Goal: Task Accomplishment & Management: Complete application form

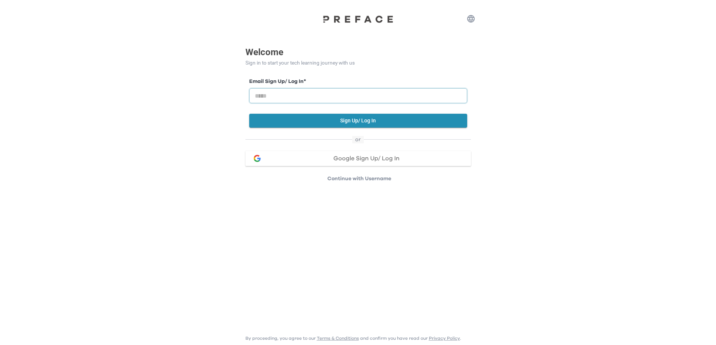
click at [311, 95] on input "email" at bounding box center [358, 95] width 218 height 15
type input "**********"
click at [350, 120] on button "Sign Up/ Log In" at bounding box center [358, 121] width 218 height 14
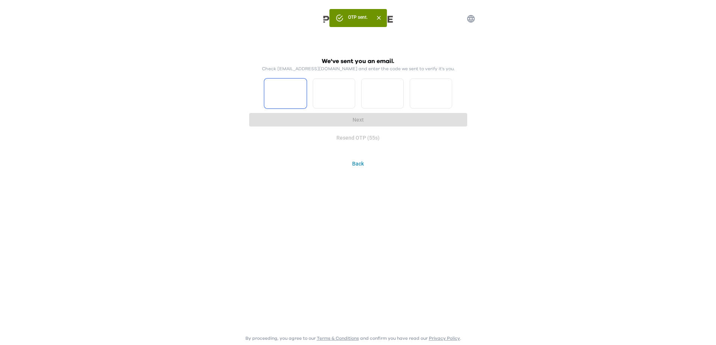
click at [283, 100] on input "Please enter OTP character 1" at bounding box center [285, 94] width 42 height 30
type input "*"
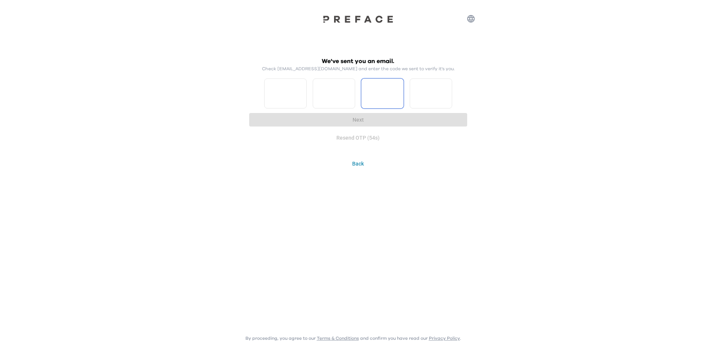
type input "*"
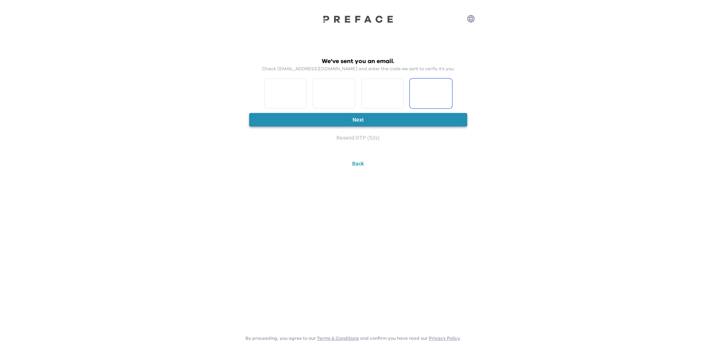
type input "*"
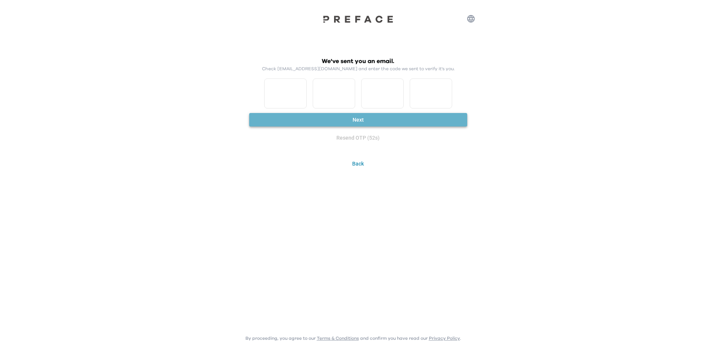
click at [371, 122] on button "Next" at bounding box center [358, 120] width 218 height 14
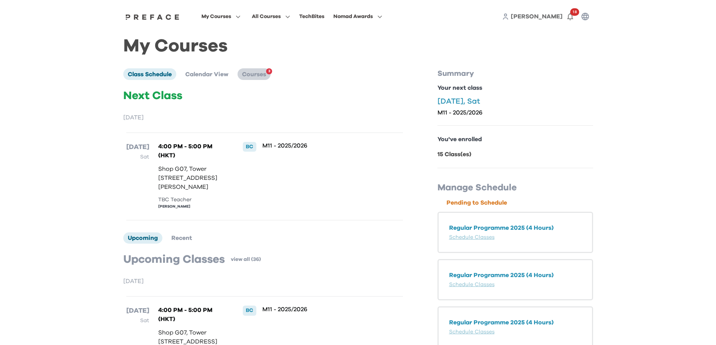
click at [272, 70] on span "3" at bounding box center [269, 71] width 6 height 6
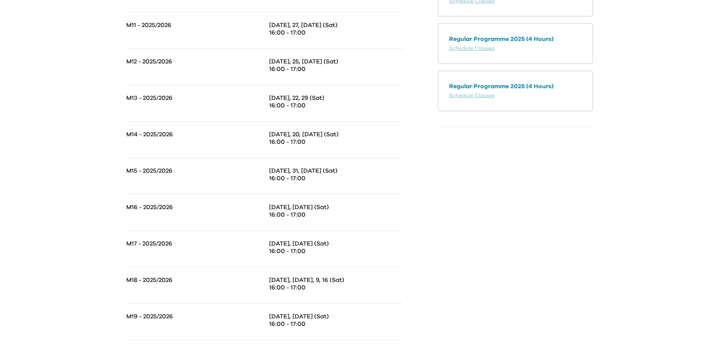
scroll to position [247, 0]
